Goal: Answer question/provide support: Answer question/provide support

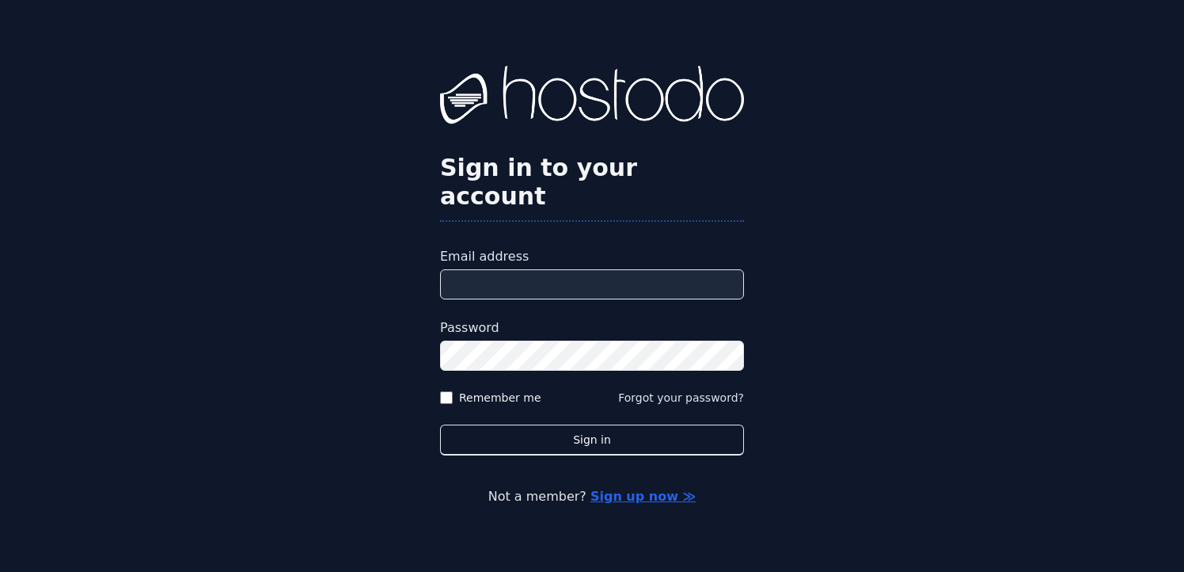
type input "**********"
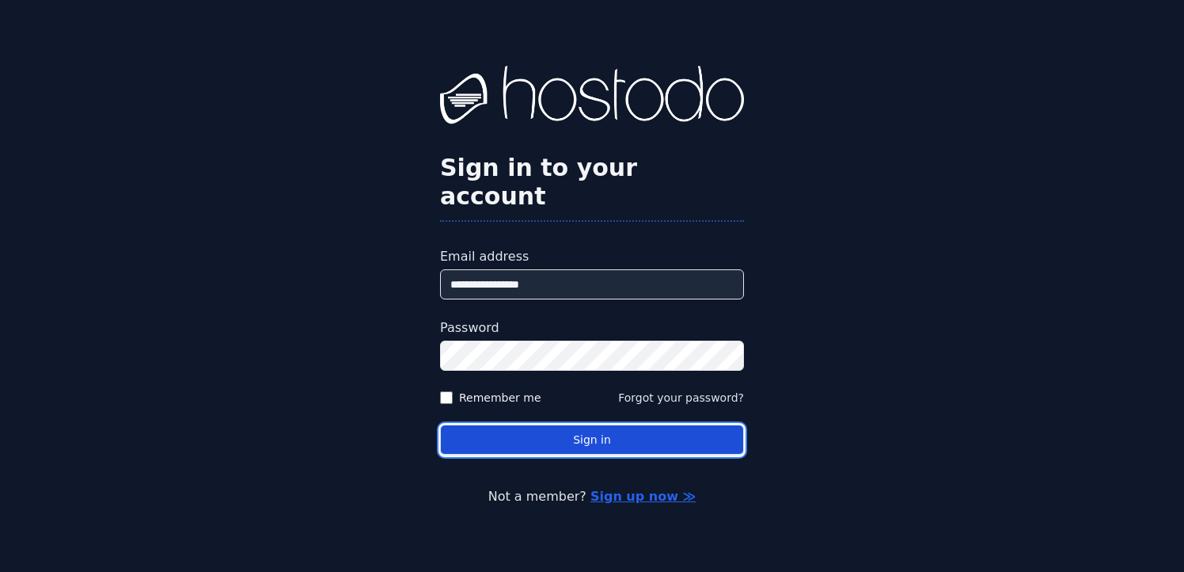
click at [617, 426] on button "Sign in" at bounding box center [592, 439] width 304 height 31
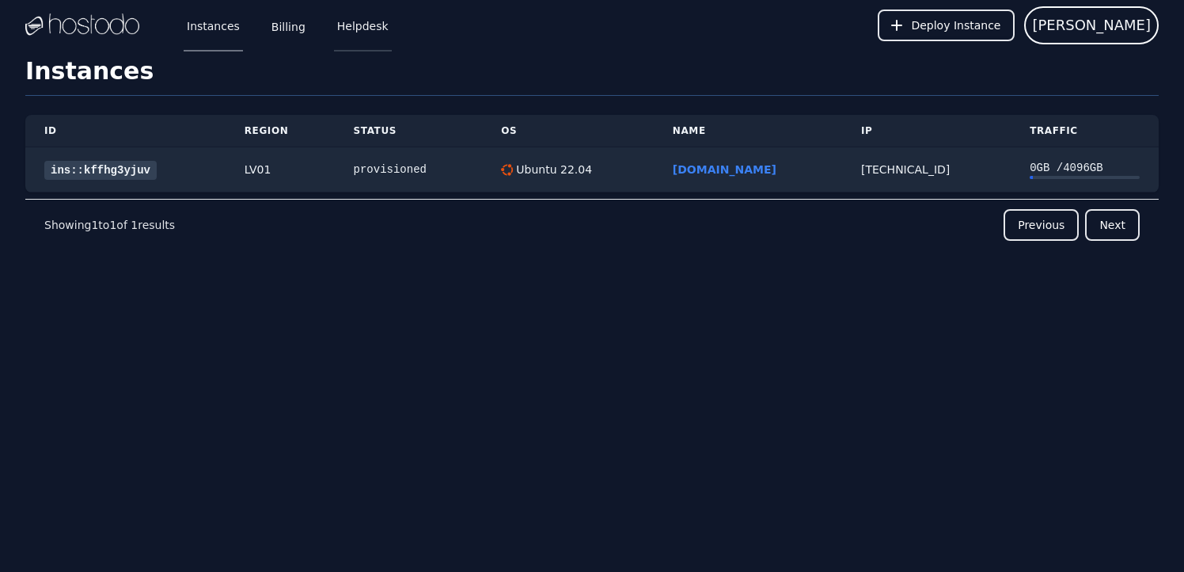
click at [351, 25] on link "Helpdesk" at bounding box center [363, 25] width 58 height 52
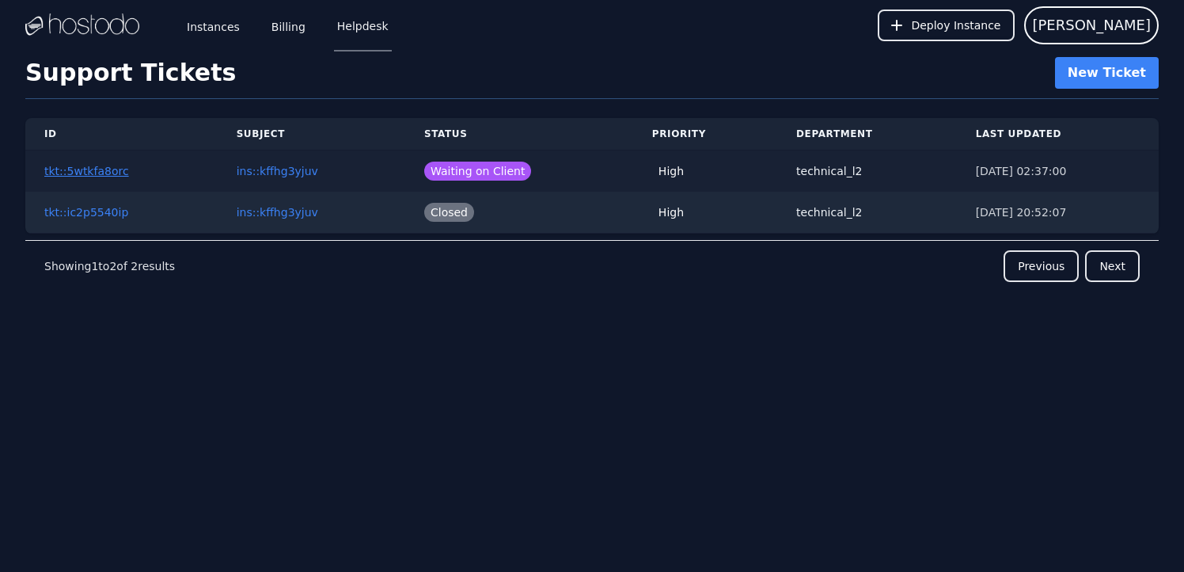
click at [89, 170] on button "tkt::5wtkfa8orc" at bounding box center [86, 171] width 85 height 16
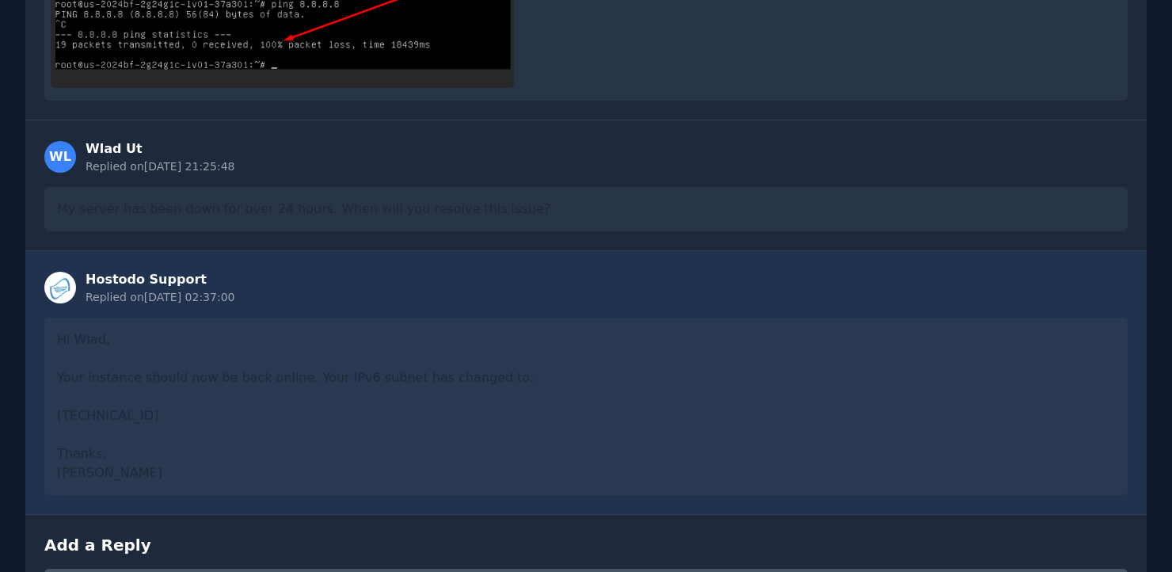
scroll to position [3653, 0]
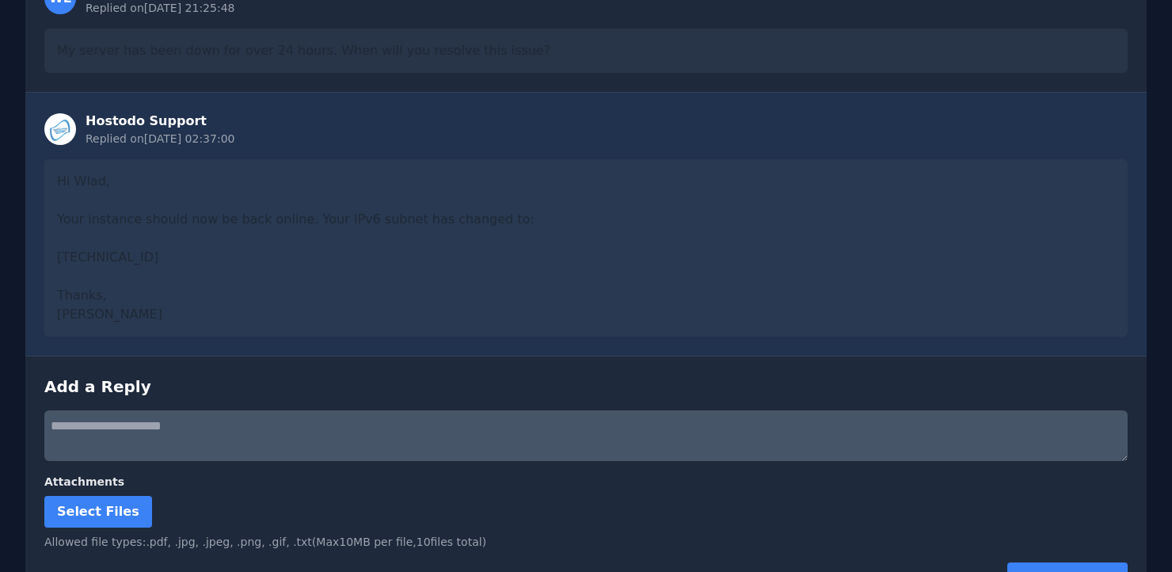
click at [226, 410] on textarea at bounding box center [585, 435] width 1083 height 51
type textarea "**"
click at [1082, 562] on button "Submit Reply" at bounding box center [1067, 578] width 120 height 32
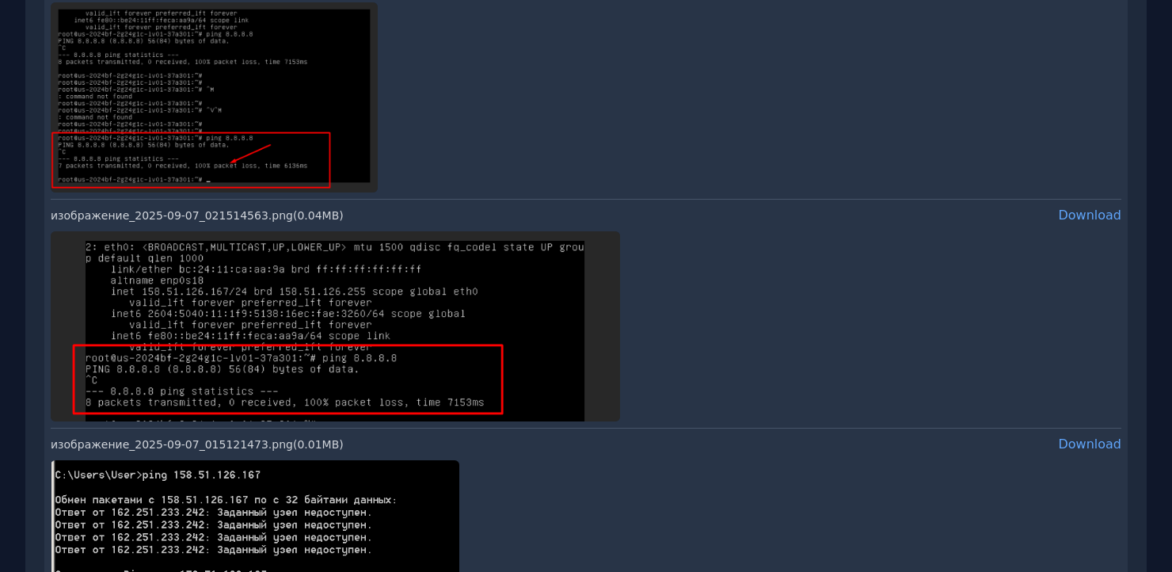
scroll to position [0, 0]
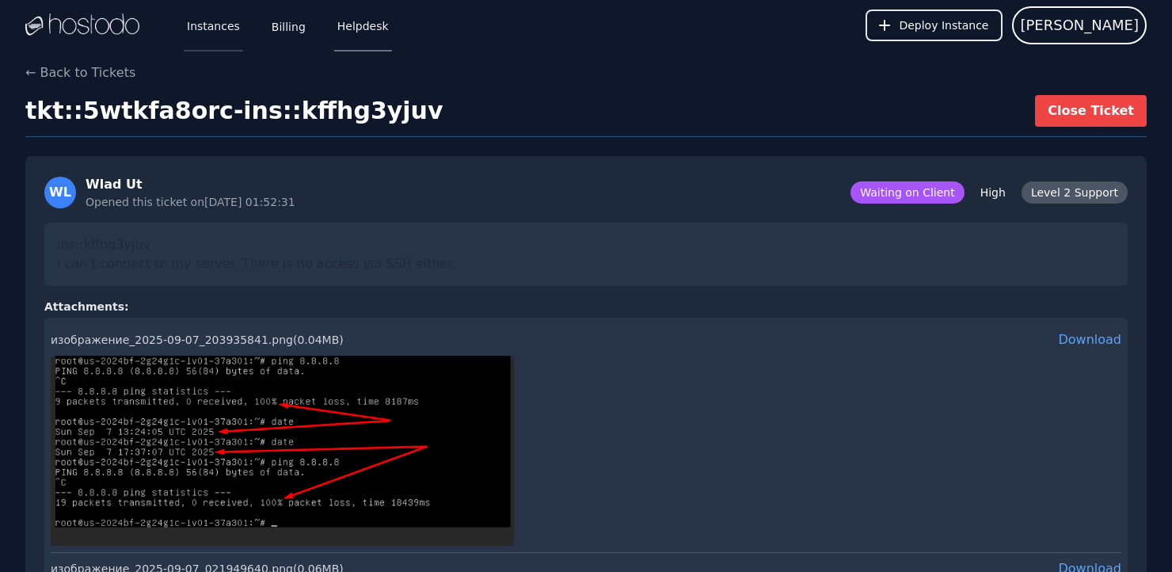
click at [222, 30] on link "Instances" at bounding box center [213, 25] width 59 height 52
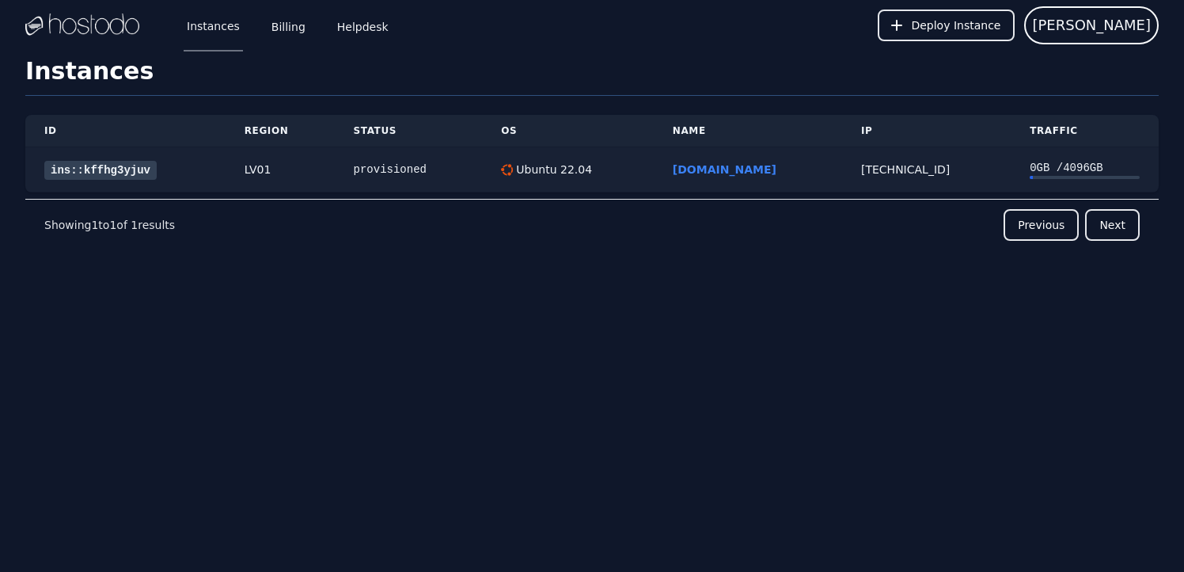
click at [114, 170] on link "ins::kffhg3yjuv" at bounding box center [100, 170] width 112 height 19
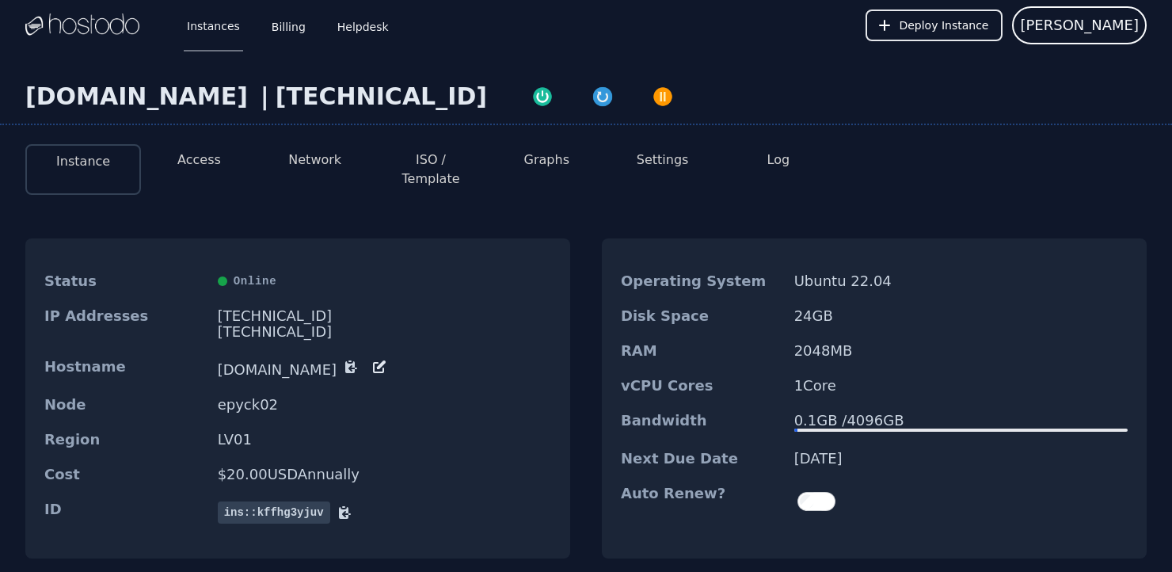
click at [206, 164] on button "Access" at bounding box center [199, 159] width 44 height 19
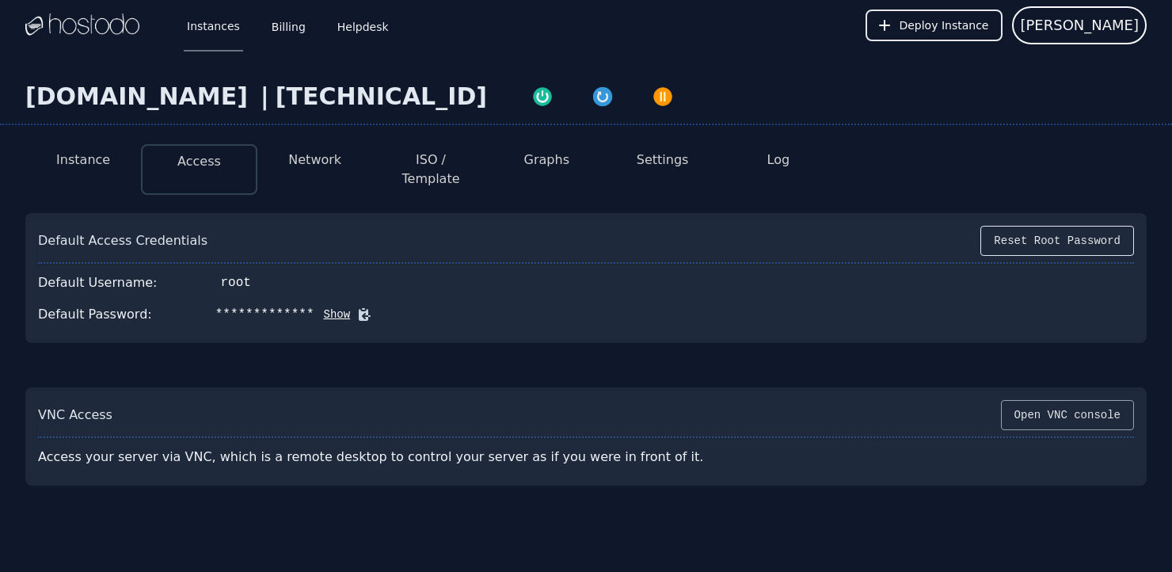
click at [1096, 400] on button "Open VNC console" at bounding box center [1067, 415] width 133 height 30
click at [1122, 25] on span "WU" at bounding box center [1079, 25] width 119 height 22
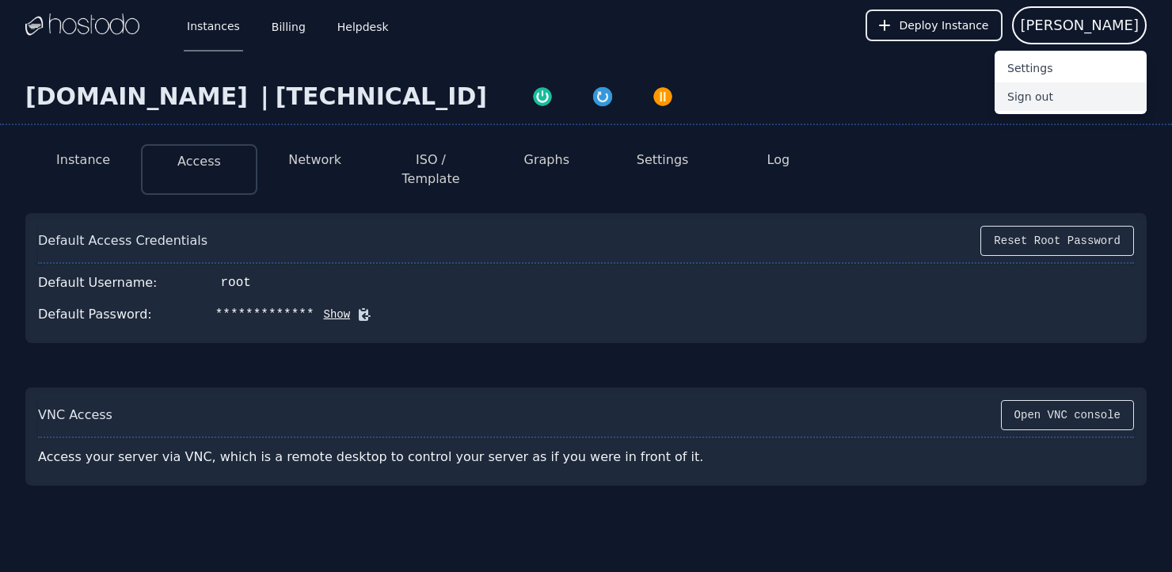
click at [1047, 95] on button "Sign out" at bounding box center [1070, 96] width 152 height 28
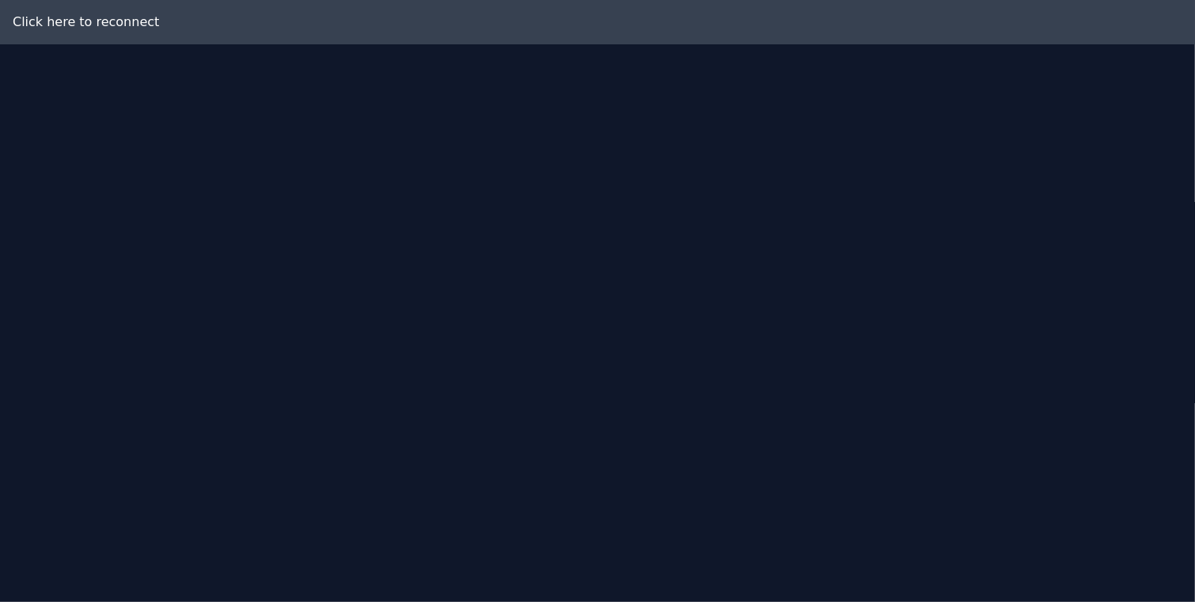
click at [71, 25] on div "Click here to reconnect" at bounding box center [597, 22] width 1195 height 44
